Goal: Navigation & Orientation: Find specific page/section

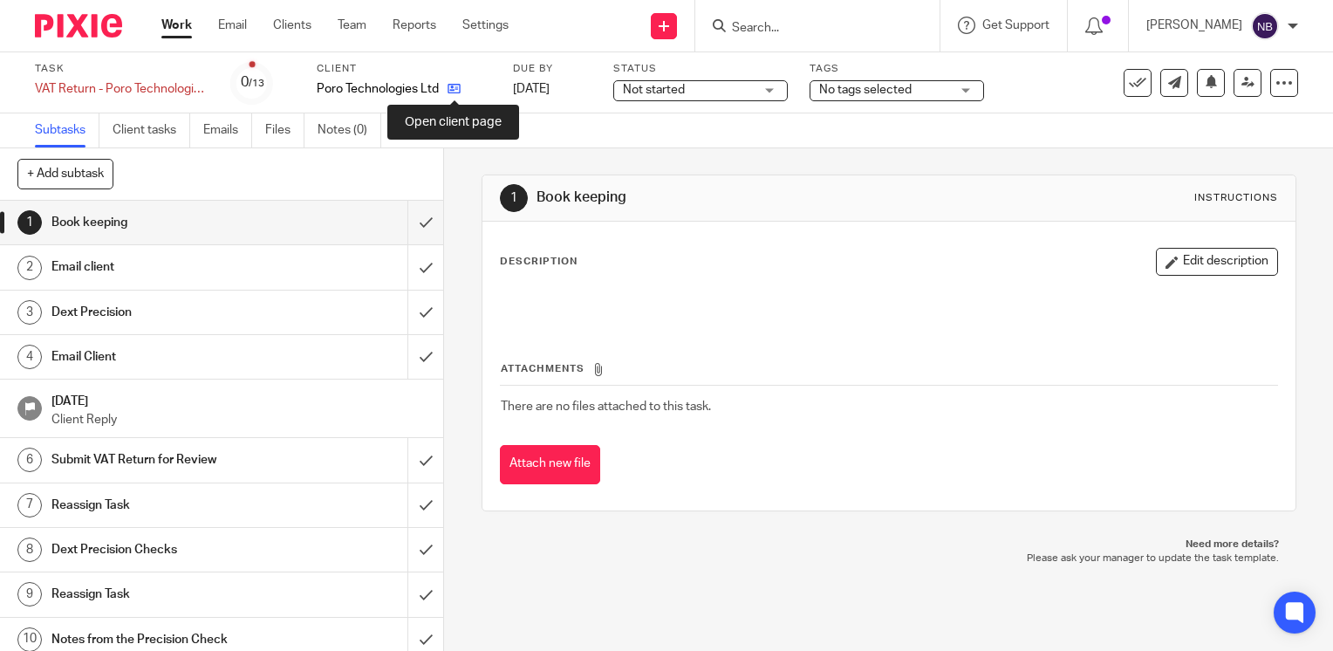
click at [454, 85] on icon at bounding box center [454, 88] width 13 height 13
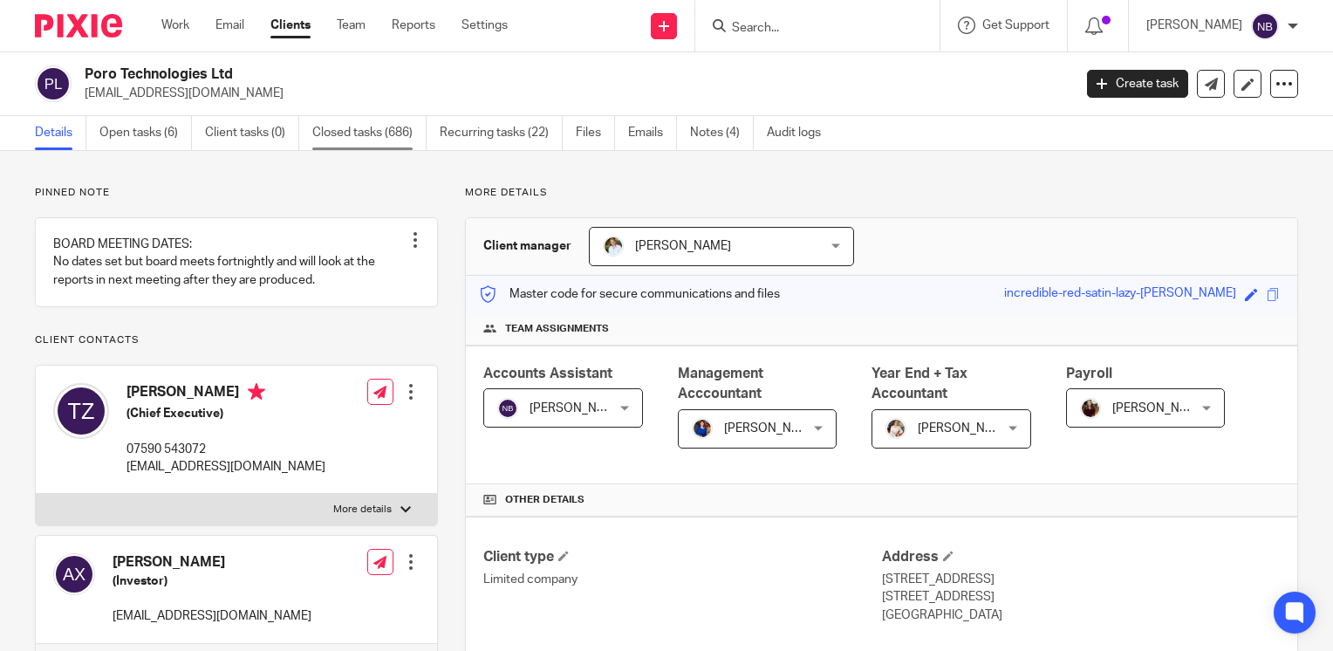
click at [318, 132] on link "Closed tasks (686)" at bounding box center [369, 133] width 114 height 34
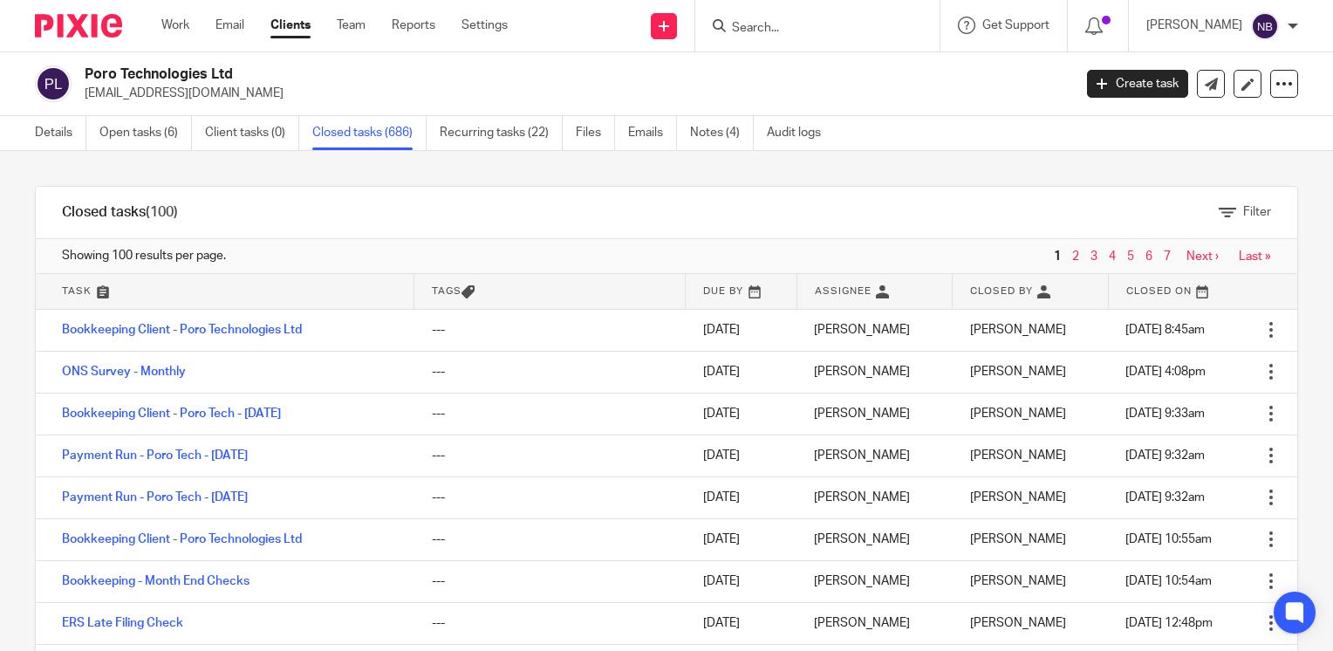
click at [696, 290] on link at bounding box center [741, 291] width 110 height 35
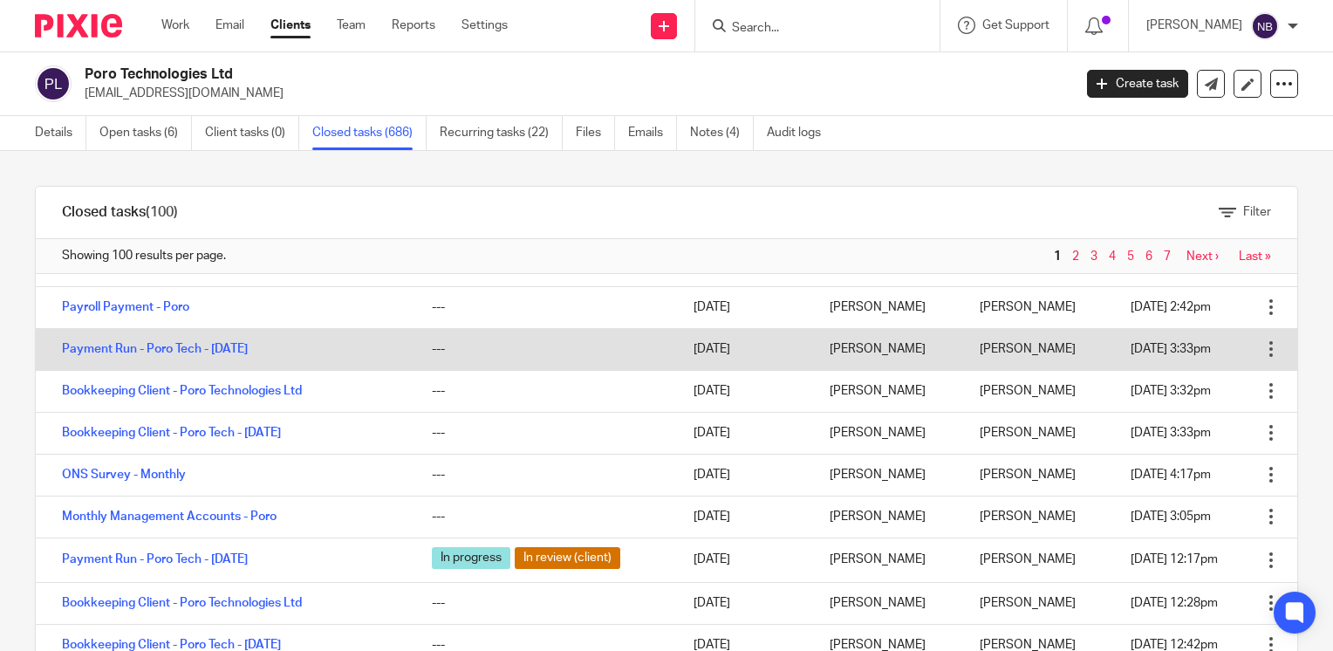
scroll to position [698, 0]
